Goal: Navigation & Orientation: Find specific page/section

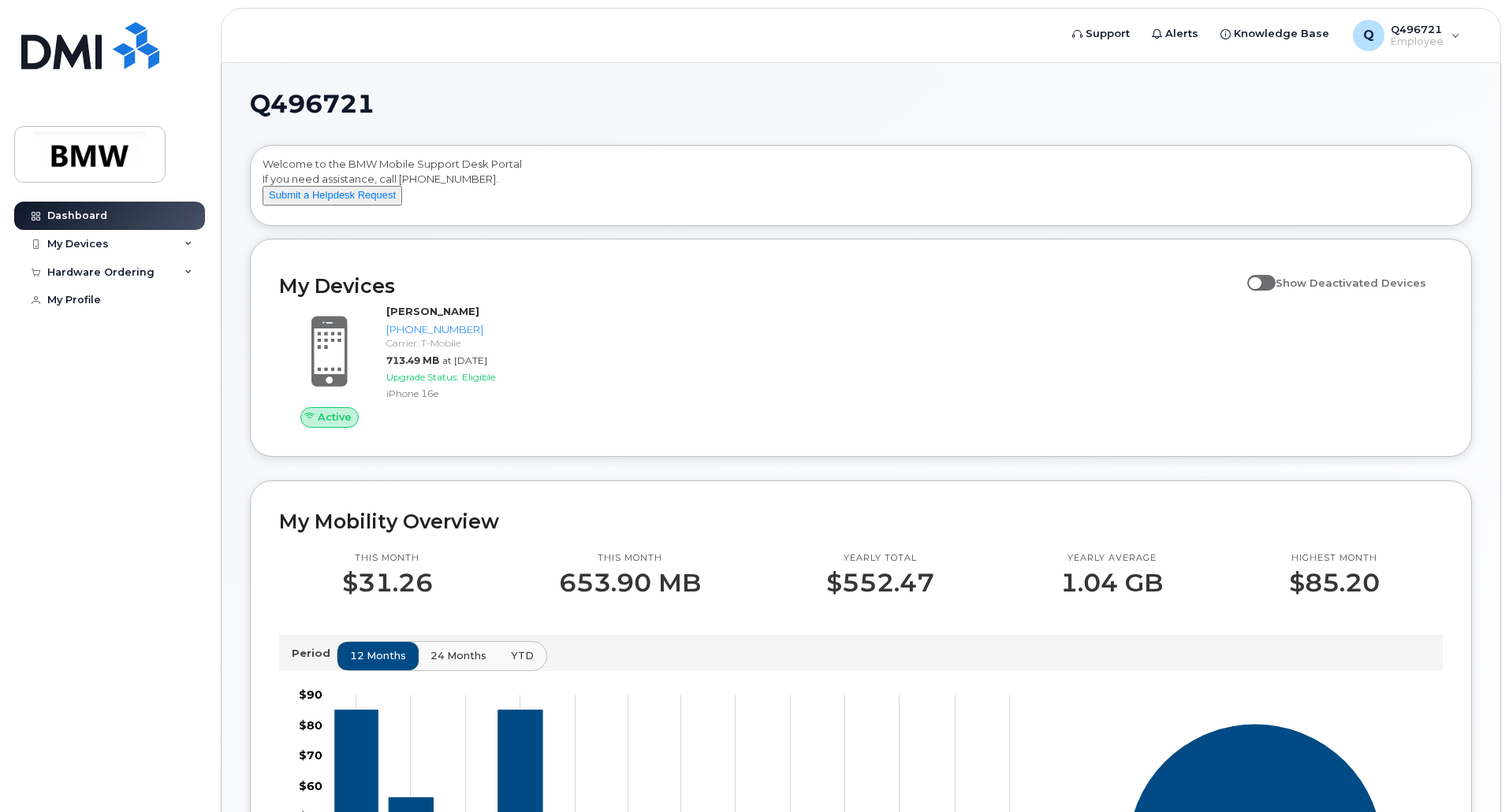
click at [178, 248] on div "My Devices" at bounding box center [109, 244] width 191 height 28
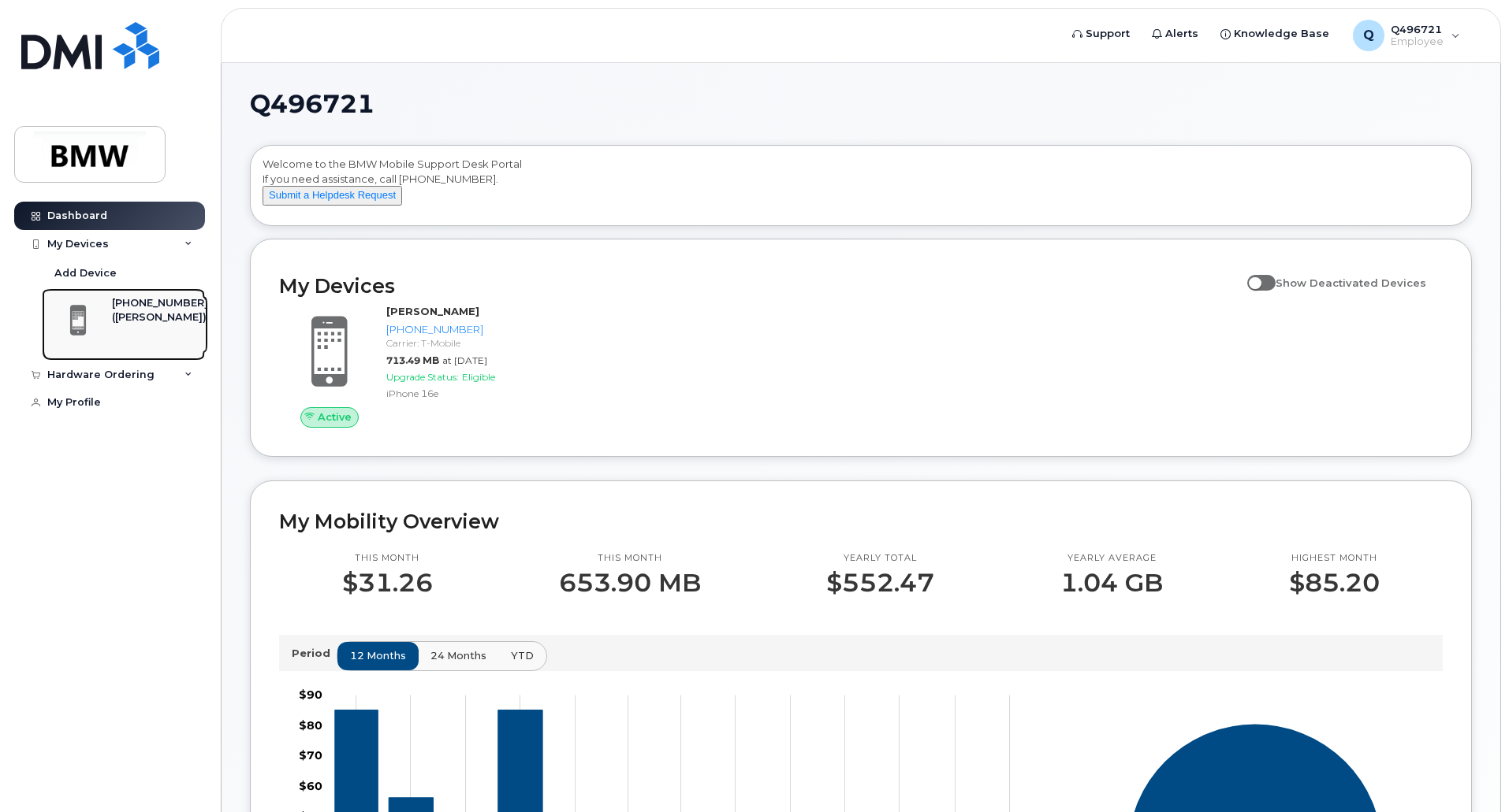
click at [143, 314] on div "([PERSON_NAME])" at bounding box center [160, 317] width 96 height 14
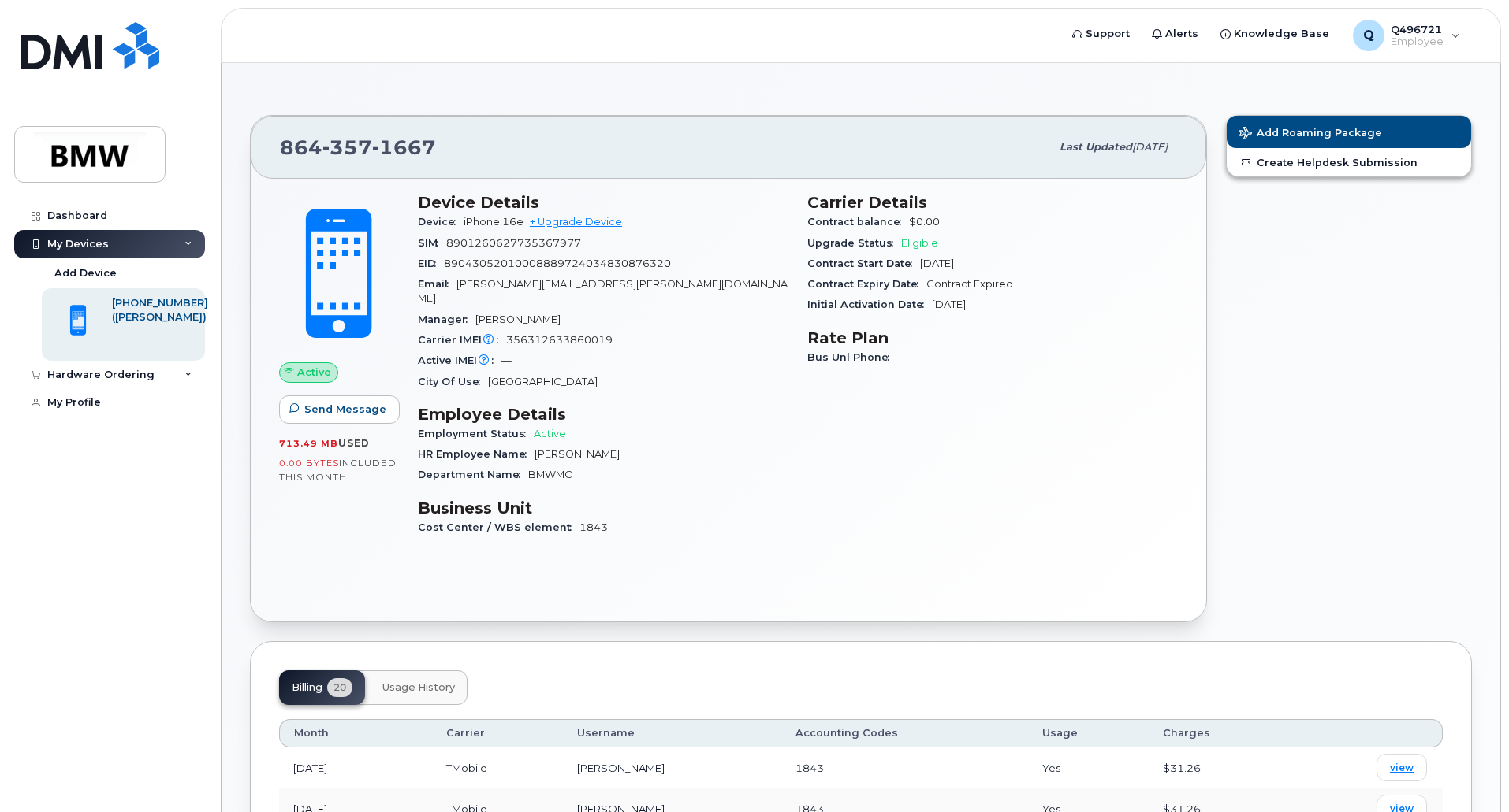
click at [703, 424] on div "Employment Status Active" at bounding box center [603, 434] width 371 height 21
click at [328, 402] on span "Send Message" at bounding box center [345, 409] width 82 height 15
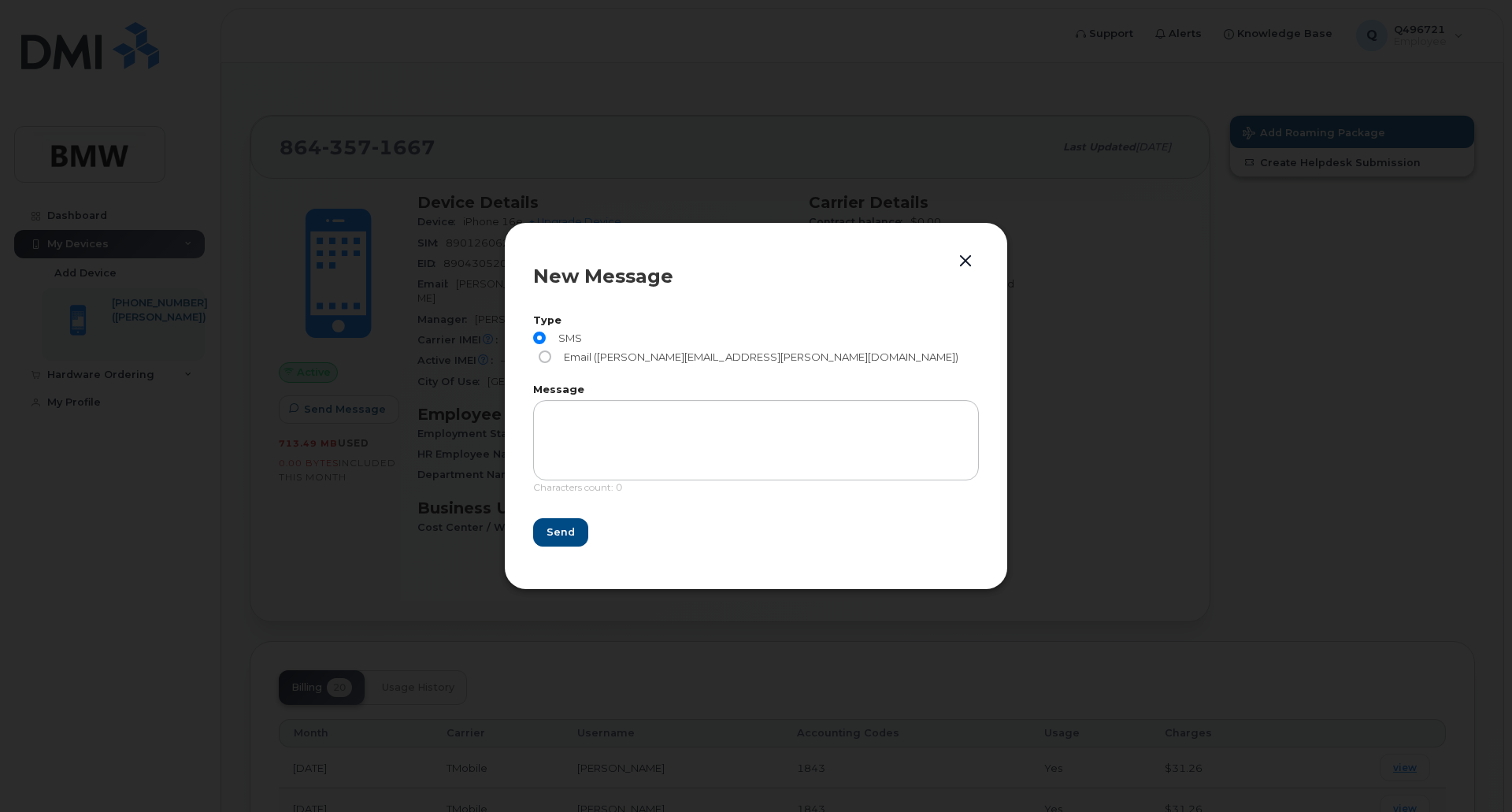
click at [963, 271] on button "button" at bounding box center [966, 261] width 24 height 22
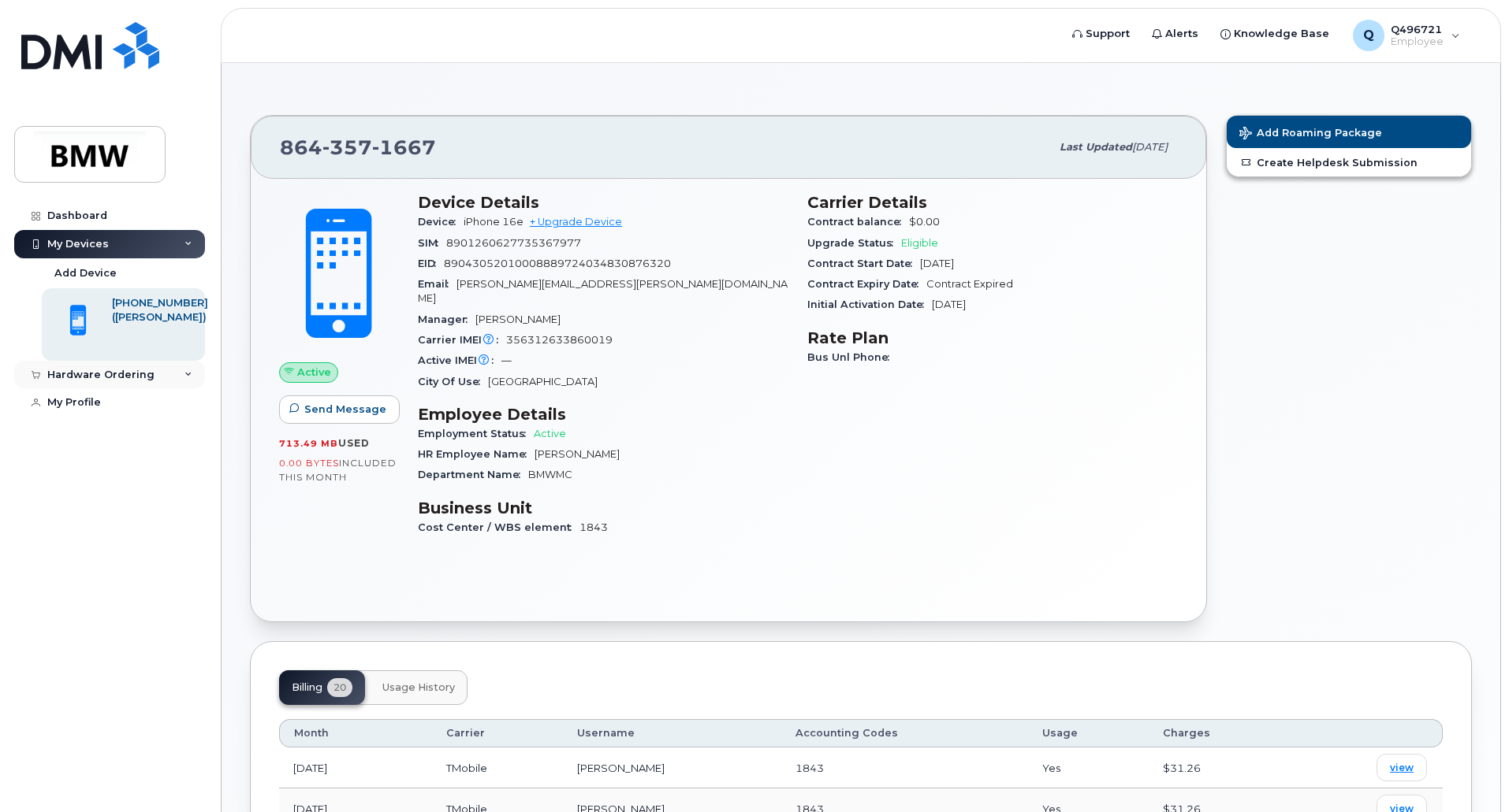
click at [98, 382] on div "Hardware Ordering" at bounding box center [109, 375] width 191 height 28
click at [102, 462] on link "My Profile" at bounding box center [109, 463] width 191 height 28
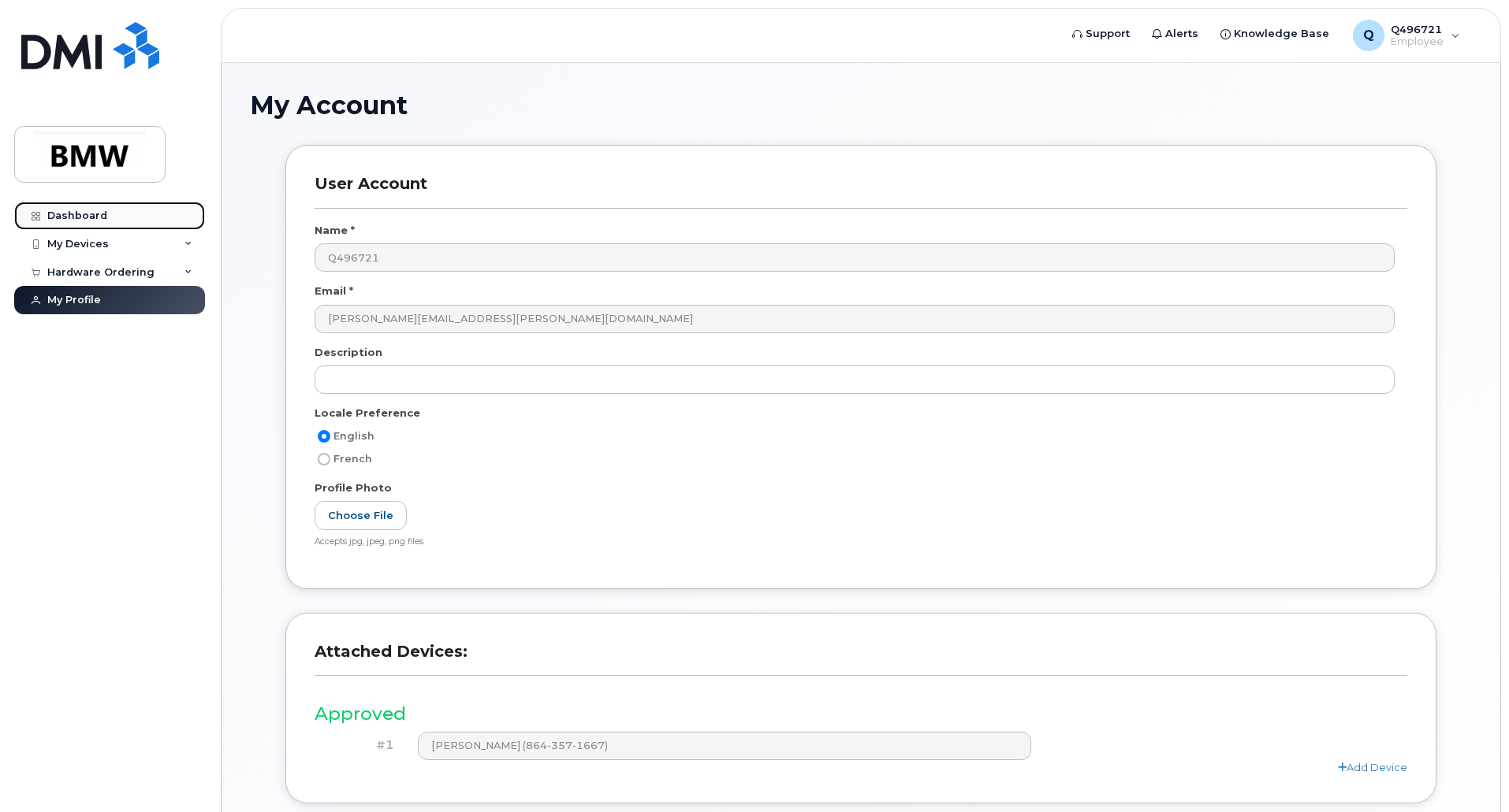
click at [102, 217] on div "Dashboard" at bounding box center [77, 215] width 60 height 12
